Goal: Task Accomplishment & Management: Manage account settings

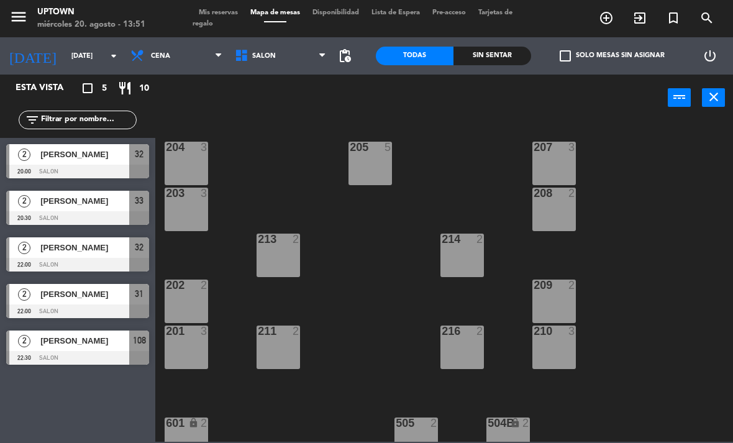
click at [18, 14] on icon "menu" at bounding box center [18, 16] width 19 height 19
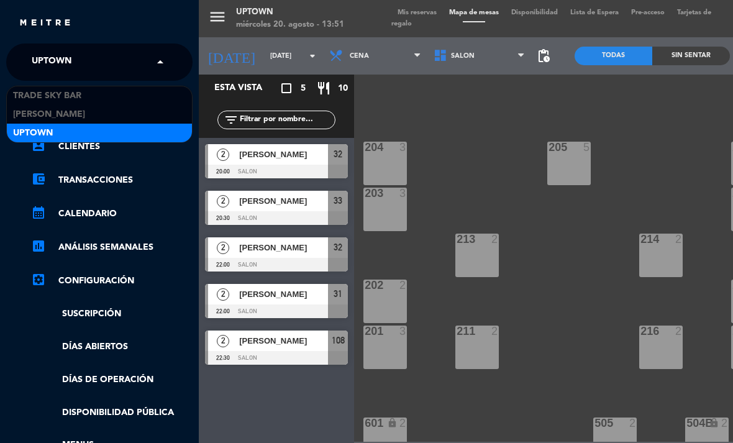
click at [58, 62] on span "Uptown" at bounding box center [52, 62] width 40 height 26
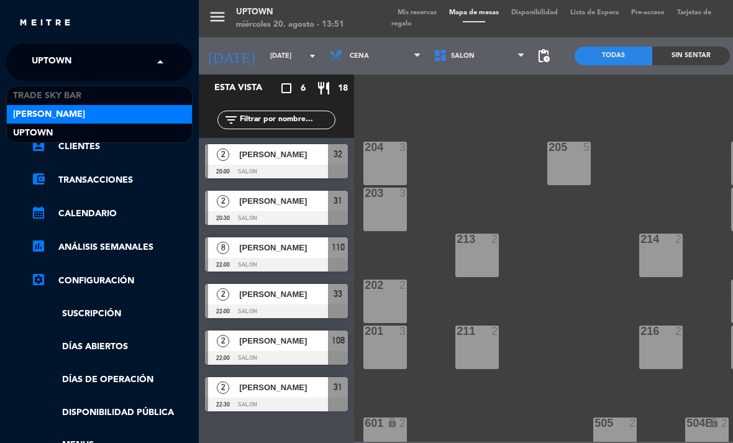
click at [68, 120] on span "[PERSON_NAME]" at bounding box center [49, 114] width 72 height 14
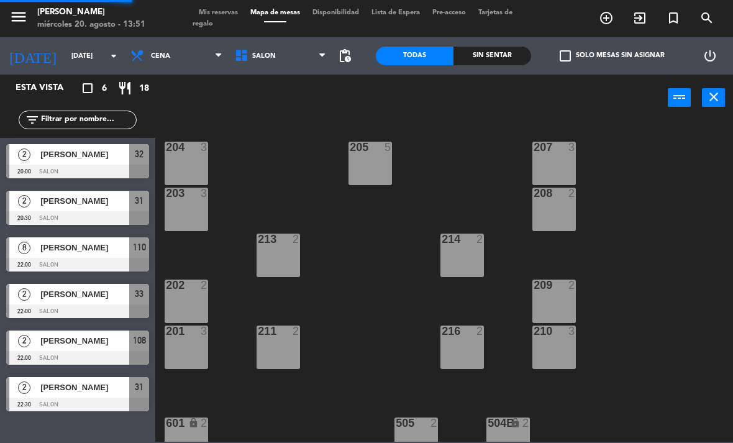
click at [18, 12] on icon "menu" at bounding box center [18, 16] width 19 height 19
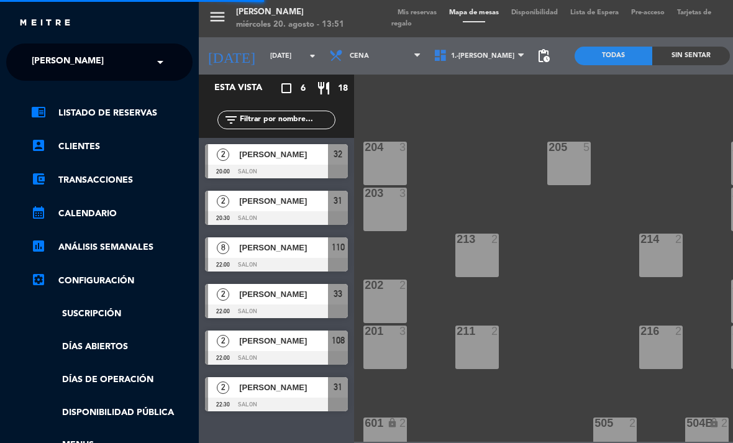
click at [88, 70] on span "[PERSON_NAME]" at bounding box center [68, 62] width 72 height 26
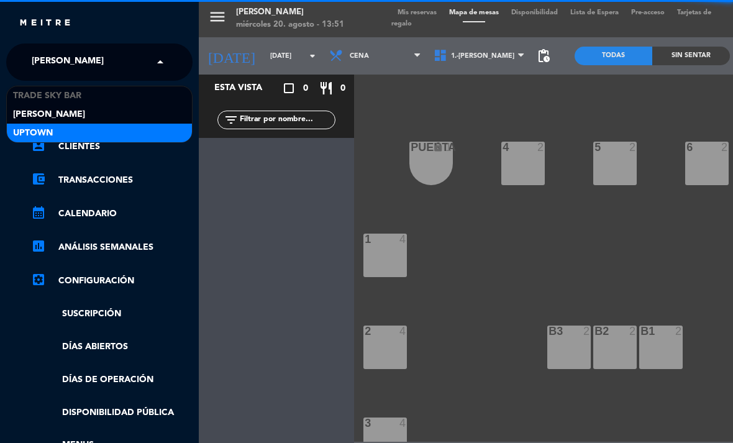
click at [91, 134] on div "Uptown" at bounding box center [99, 133] width 185 height 19
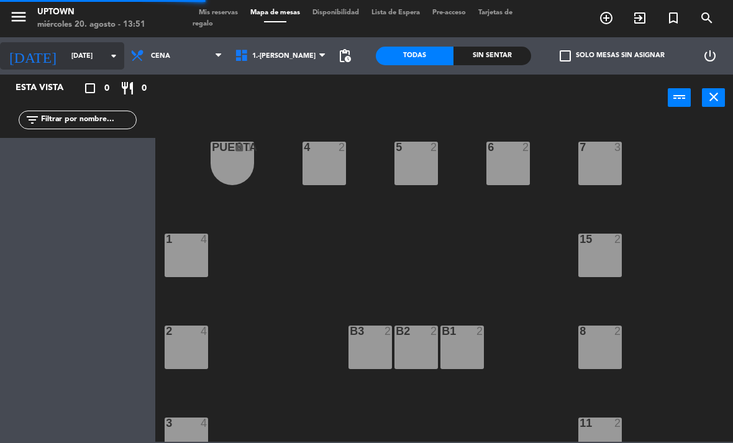
click at [87, 50] on input "[DATE]" at bounding box center [111, 56] width 92 height 21
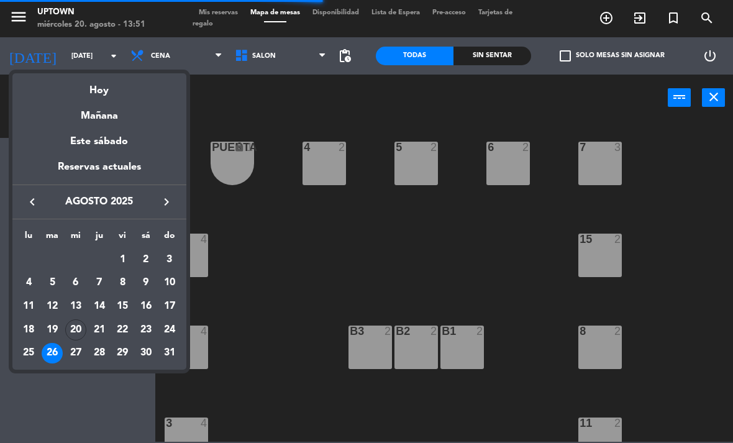
click at [105, 329] on div "21" at bounding box center [99, 329] width 21 height 21
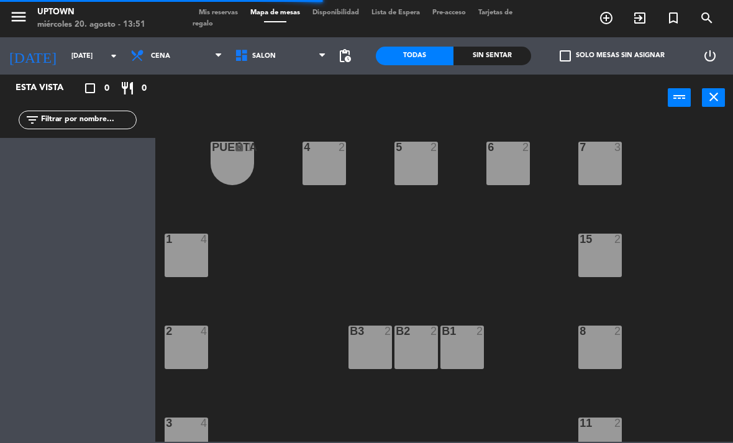
type input "jue. 21 ago."
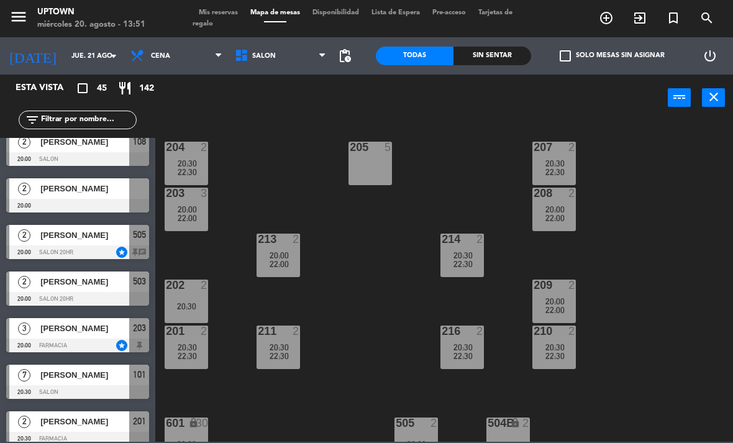
scroll to position [398, 0]
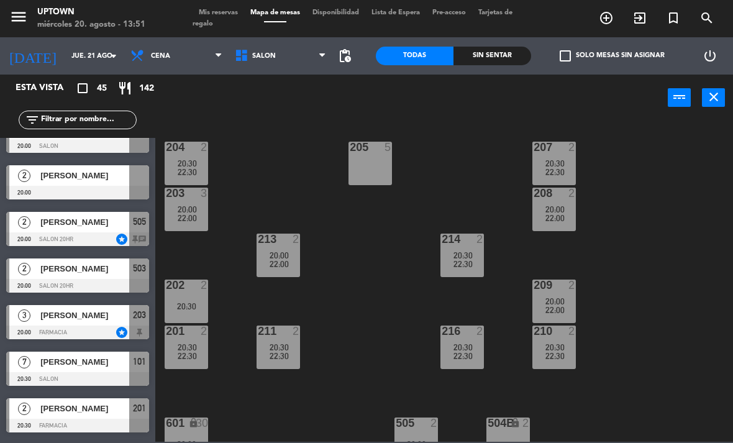
click at [107, 324] on div "3 [PERSON_NAME] 20:00 FARMACIA star 203" at bounding box center [77, 322] width 155 height 47
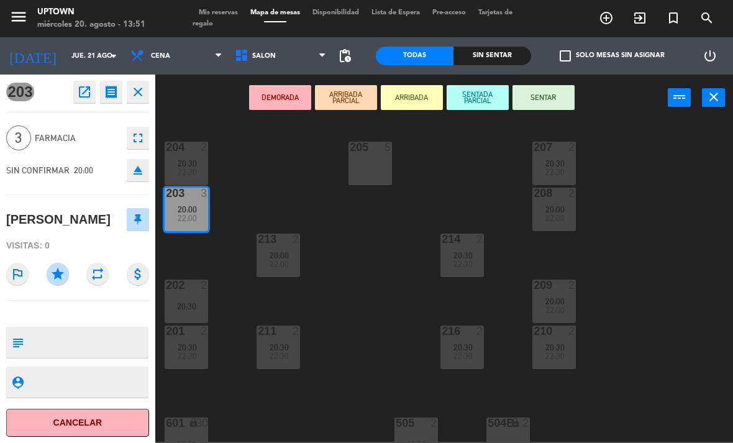
click at [333, 298] on div "204 2 20:30 22:30 205 5 207 2 20:30 22:30 203 3 20:00 22:00 208 2 20:00 22:00 2…" at bounding box center [448, 281] width 570 height 322
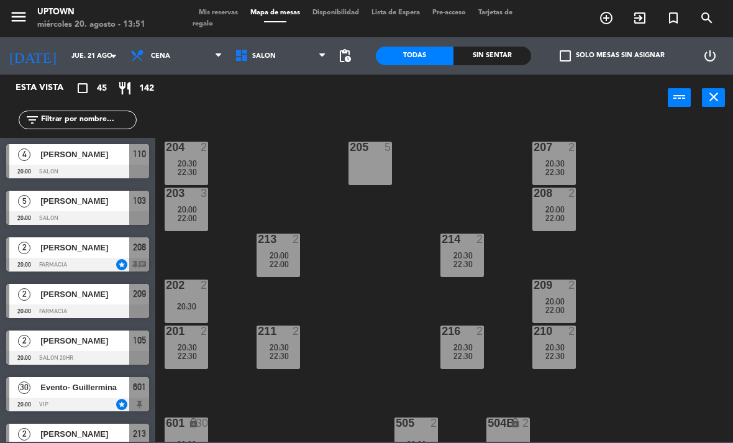
scroll to position [0, 0]
click at [189, 204] on span "20:00" at bounding box center [187, 209] width 19 height 10
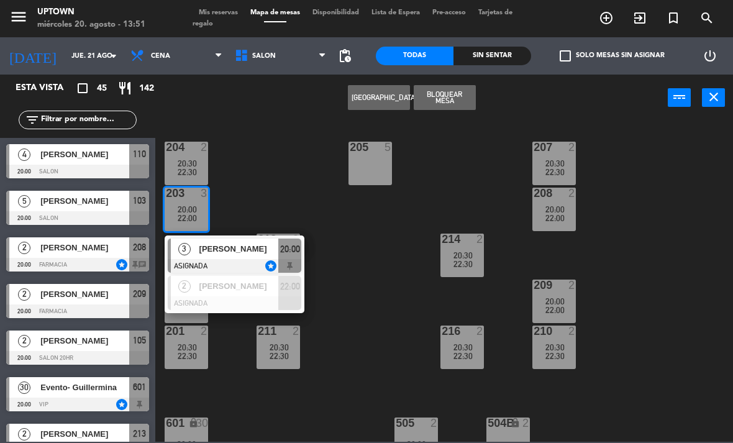
click at [218, 247] on div "3 [PERSON_NAME] ASIGNADA star 20:00" at bounding box center [234, 255] width 158 height 40
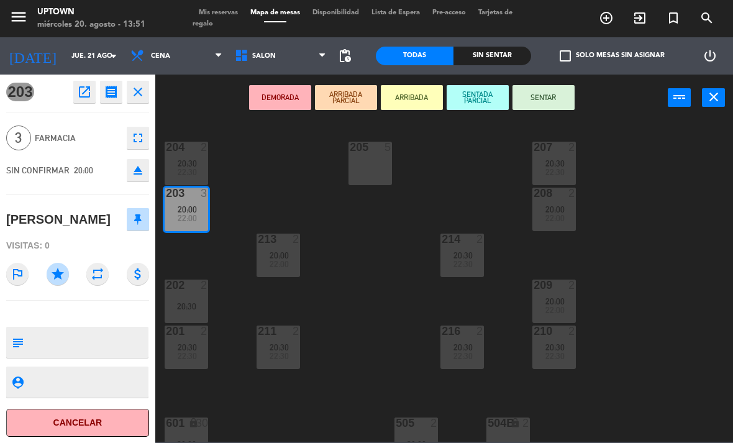
click at [80, 96] on icon "open_in_new" at bounding box center [84, 92] width 15 height 15
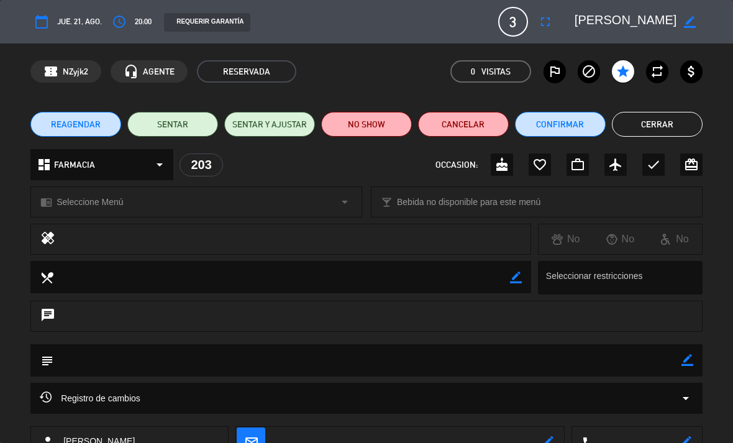
click at [116, 21] on icon "access_time" at bounding box center [119, 21] width 15 height 15
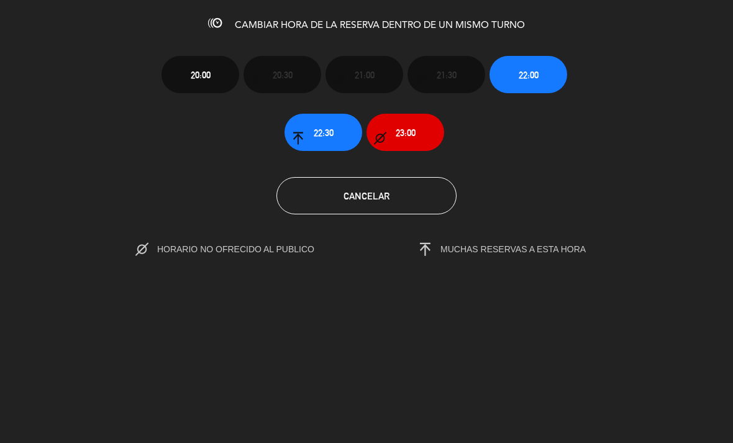
click at [397, 186] on button "Cancelar" at bounding box center [366, 195] width 180 height 37
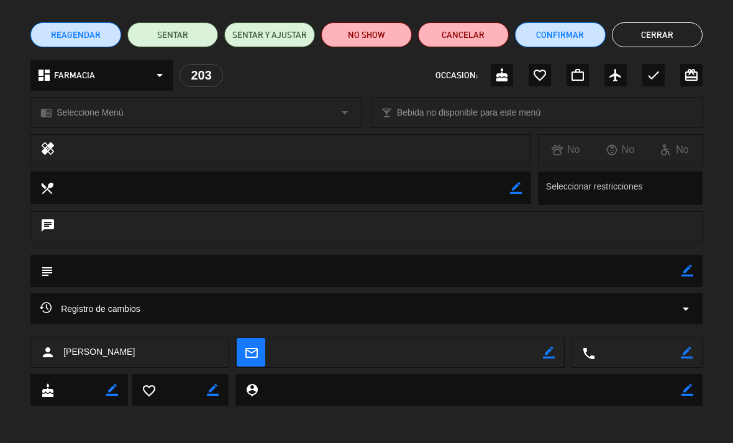
scroll to position [89, 0]
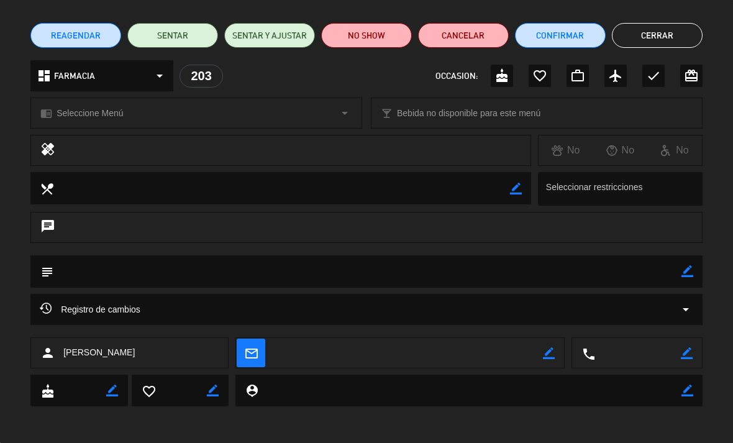
click at [215, 232] on div "chat" at bounding box center [366, 227] width 672 height 31
click at [688, 272] on icon "border_color" at bounding box center [688, 271] width 12 height 12
click at [409, 282] on textarea at bounding box center [367, 271] width 628 height 32
type textarea "T"
type textarea "Vienen 20:30"
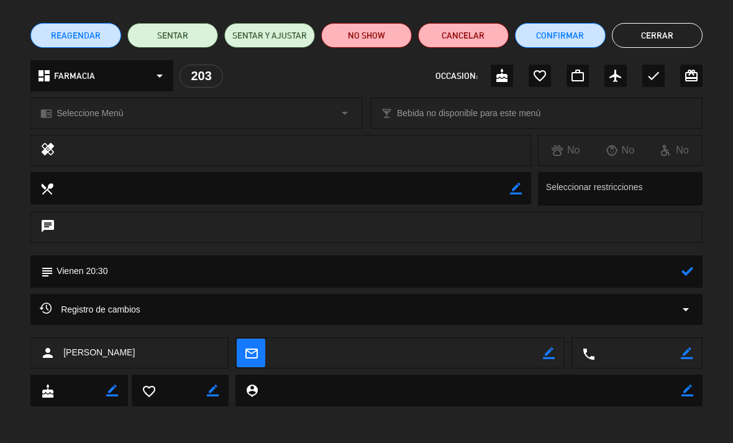
click at [688, 265] on icon at bounding box center [688, 271] width 12 height 12
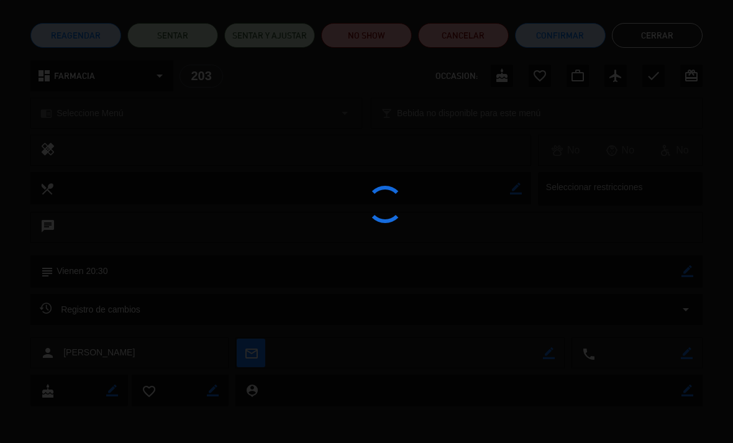
type textarea "Vienen 20:30"
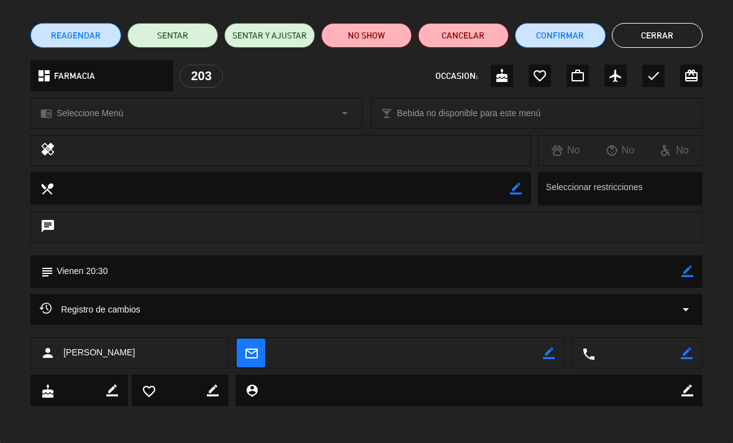
click at [698, 31] on button "Cerrar" at bounding box center [657, 35] width 91 height 25
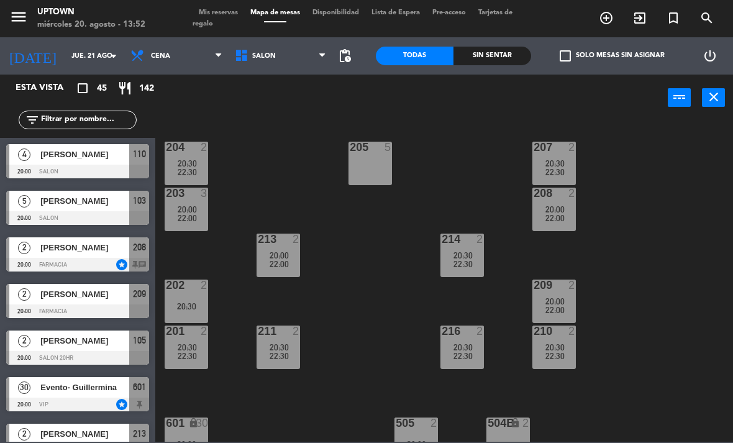
click at [185, 216] on span "22:00" at bounding box center [187, 218] width 19 height 10
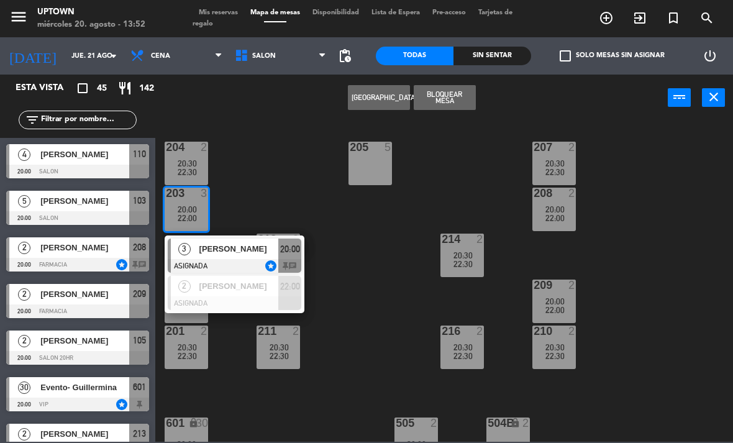
click at [222, 249] on span "[PERSON_NAME]" at bounding box center [239, 248] width 80 height 13
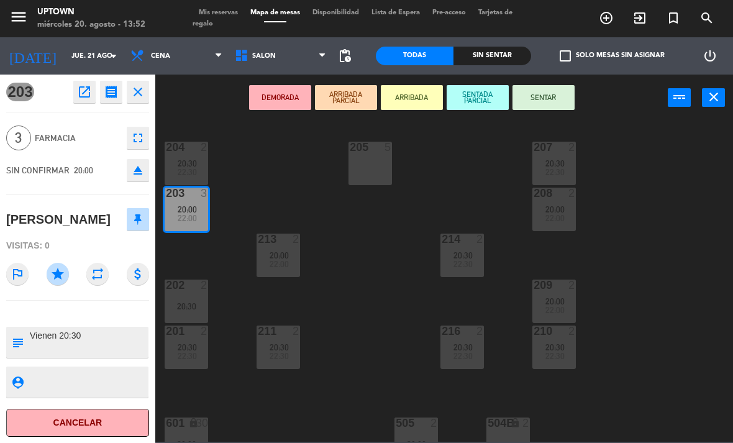
click at [273, 203] on div "204 2 20:30 22:30 205 5 207 2 20:30 22:30 203 3 20:00 22:00 208 2 20:00 22:00 2…" at bounding box center [448, 281] width 570 height 322
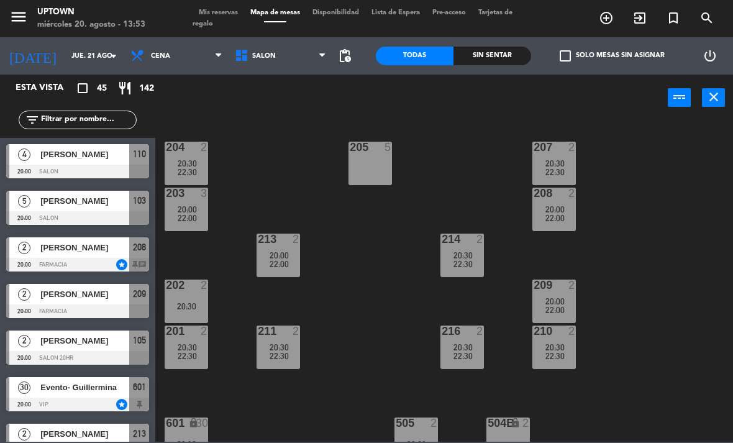
click at [18, 19] on icon "menu" at bounding box center [18, 16] width 19 height 19
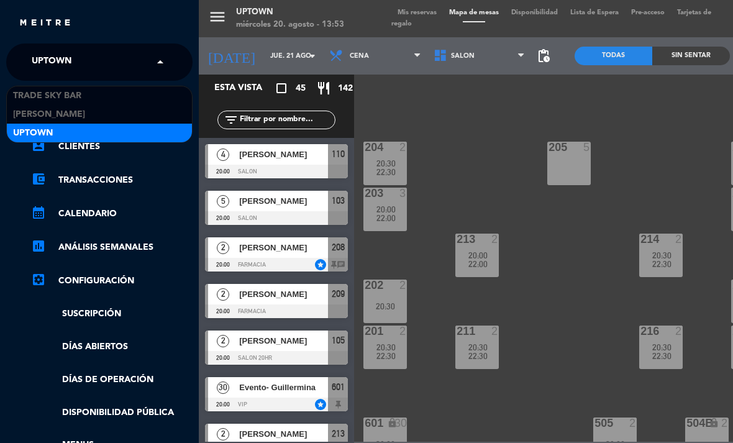
click at [69, 61] on span "Uptown" at bounding box center [52, 62] width 40 height 26
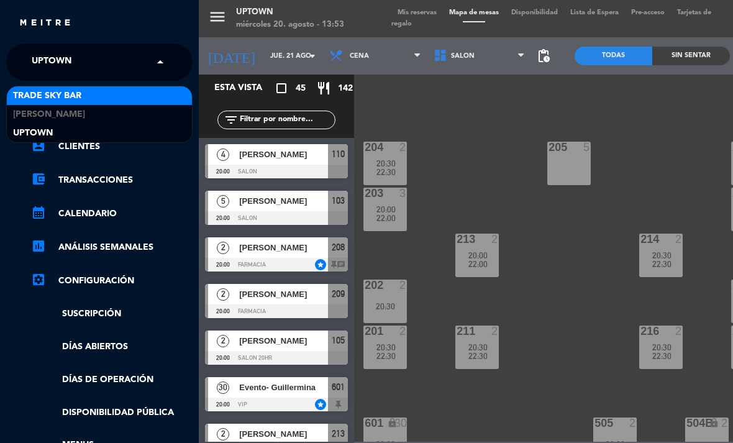
click at [81, 98] on span "Trade Sky Bar" at bounding box center [47, 96] width 68 height 14
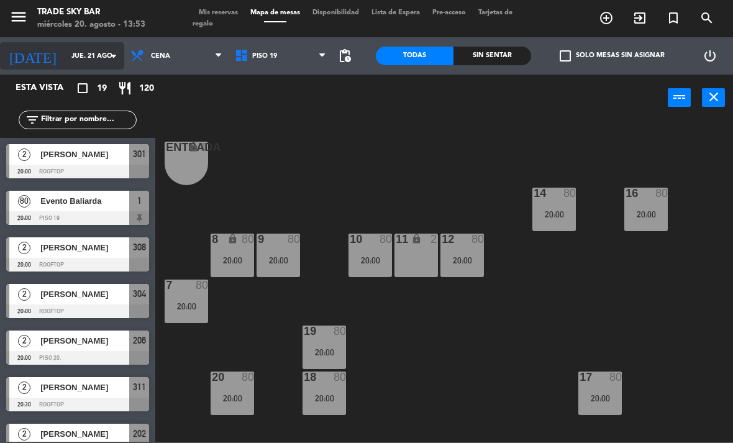
click at [80, 65] on input "jue. 21 ago." at bounding box center [111, 56] width 92 height 21
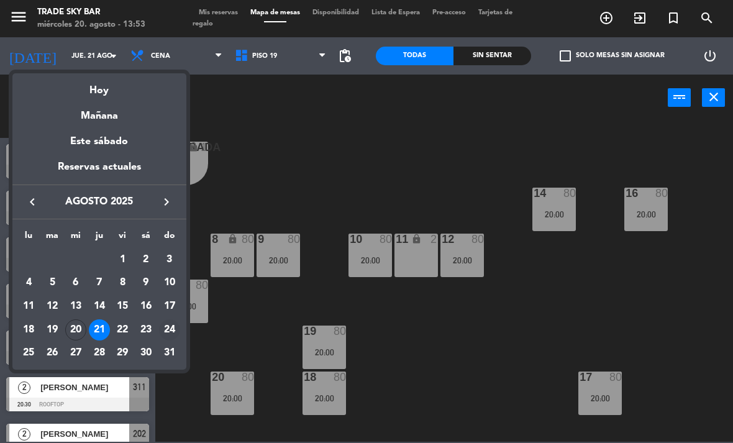
click at [171, 331] on div "24" at bounding box center [169, 329] width 21 height 21
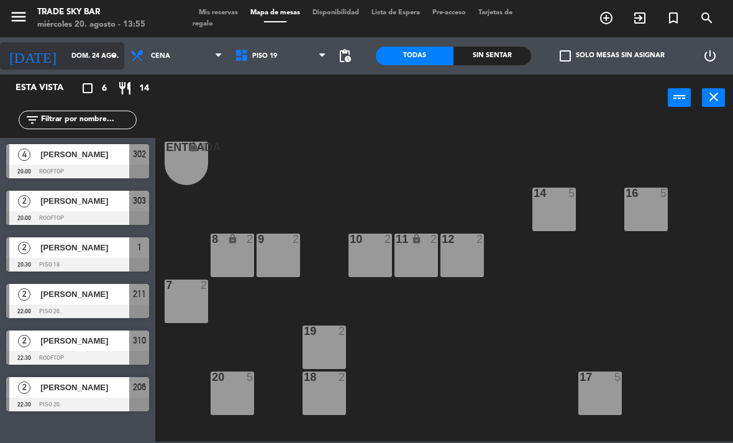
click at [65, 54] on input "dom. 24 ago." at bounding box center [111, 56] width 92 height 21
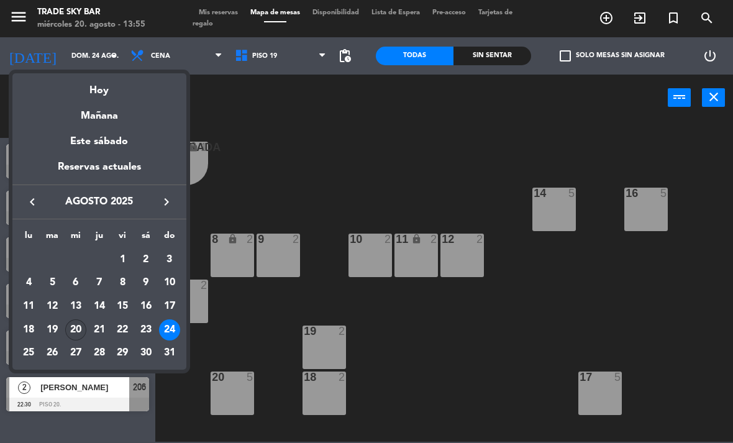
click at [77, 334] on div "20" at bounding box center [75, 329] width 21 height 21
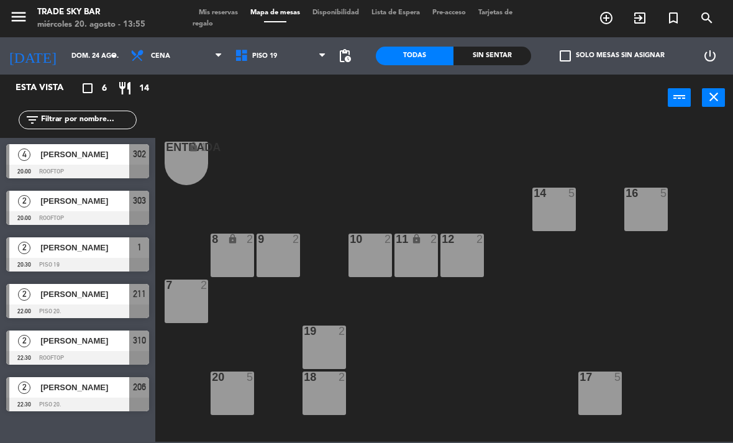
type input "mié. 20 ago."
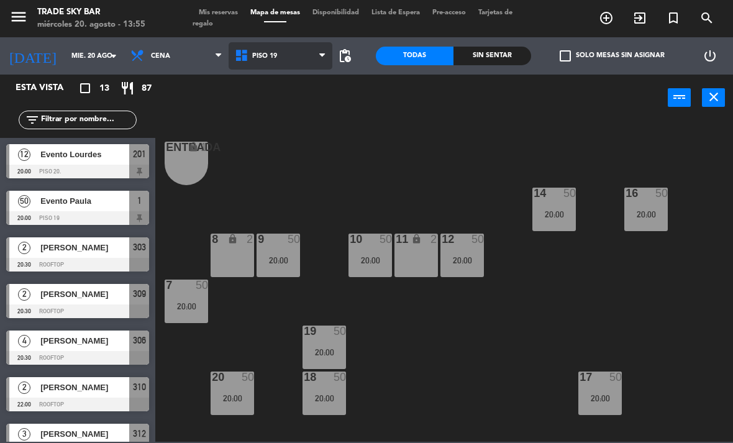
click at [266, 48] on span "PISO 19" at bounding box center [281, 55] width 104 height 27
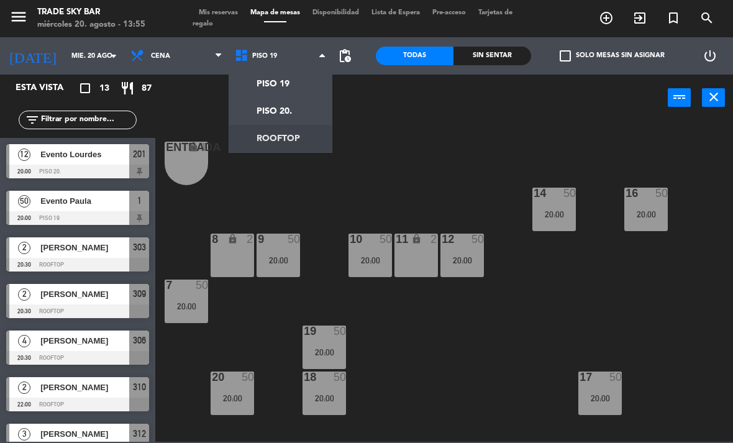
click at [278, 139] on ng-component "menu Trade Sky Bar miércoles 20. agosto - 13:55 Mis reservas Mapa de mesas Disp…" at bounding box center [366, 221] width 733 height 442
